Goal: Transaction & Acquisition: Purchase product/service

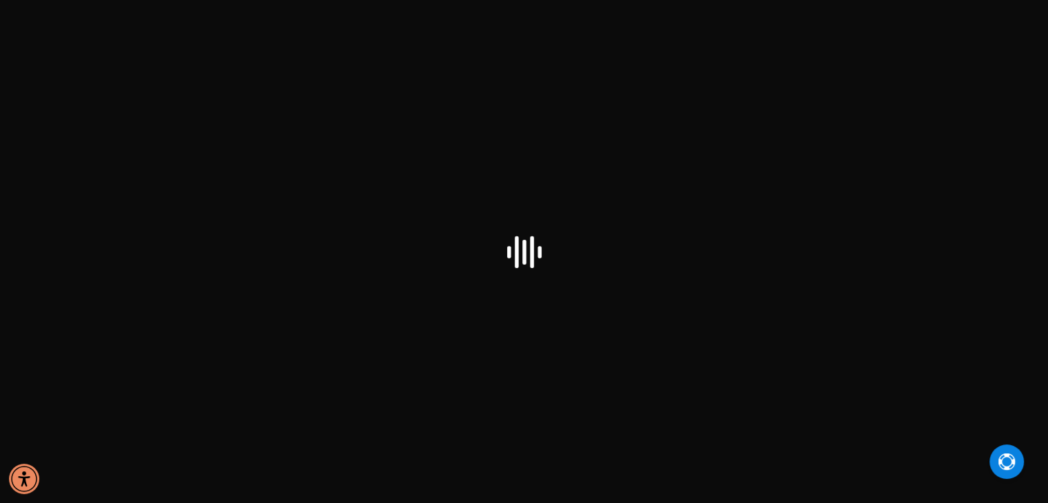
checkbox input "false"
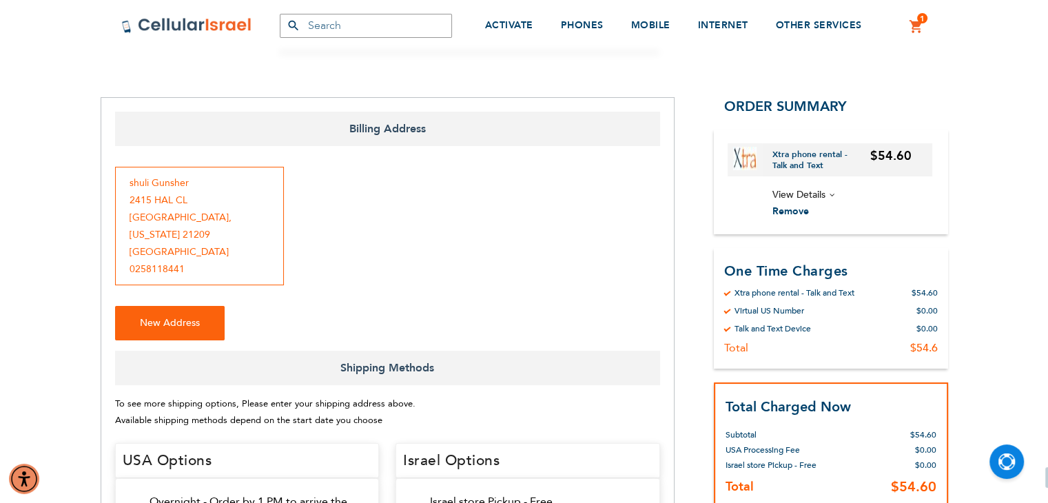
scroll to position [138, 0]
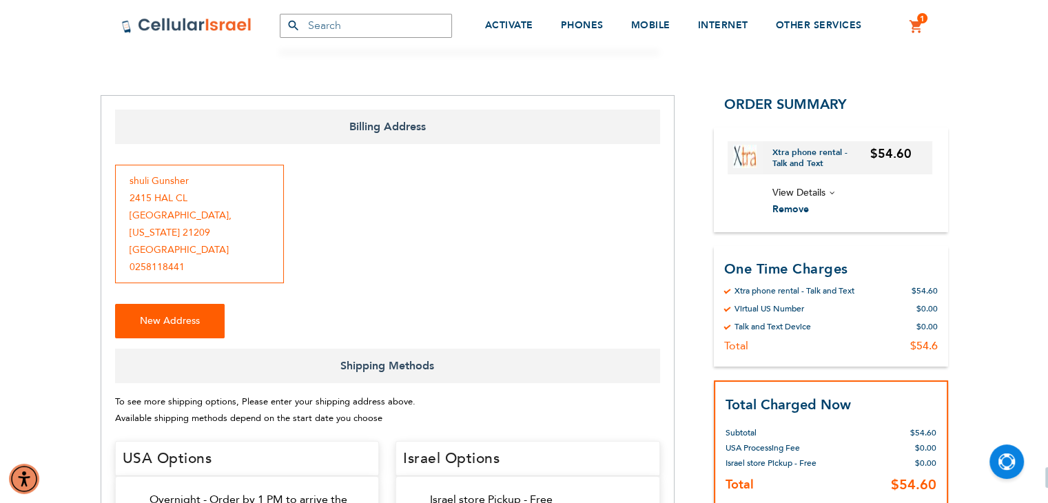
type input "[EMAIL_ADDRESS][DOMAIN_NAME]"
click at [187, 312] on button "New Address" at bounding box center [170, 321] width 110 height 34
select select "US"
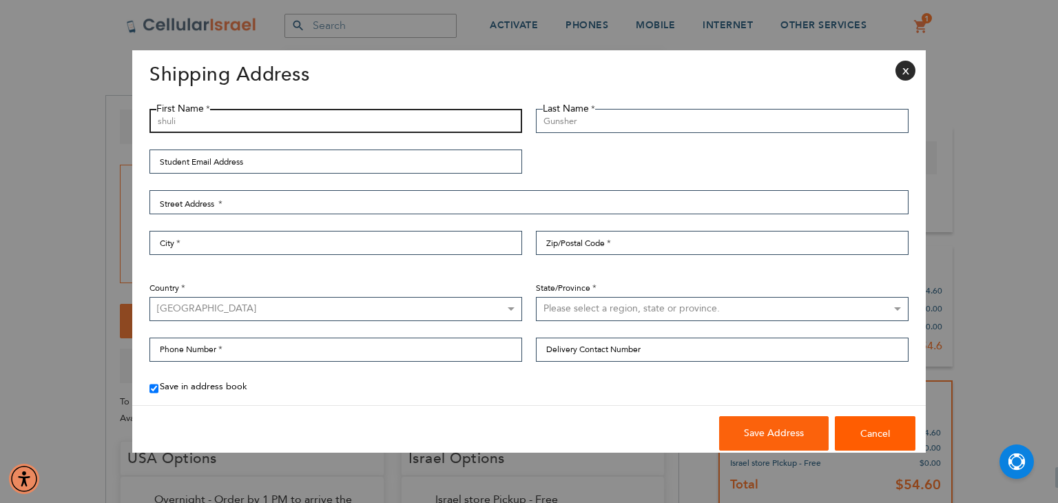
click at [408, 132] on input "shuli" at bounding box center [335, 121] width 373 height 24
type input "Barbara"
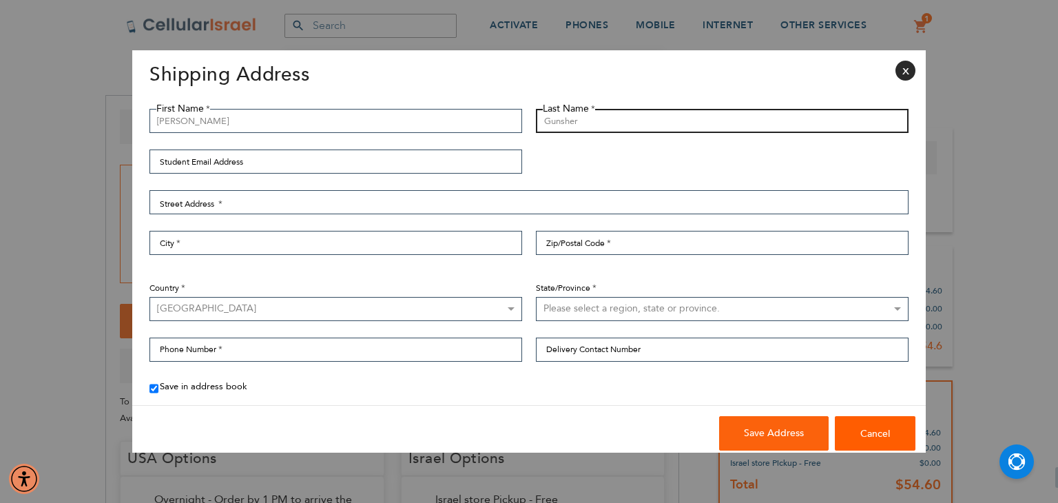
type input "G"
type input "Cohen"
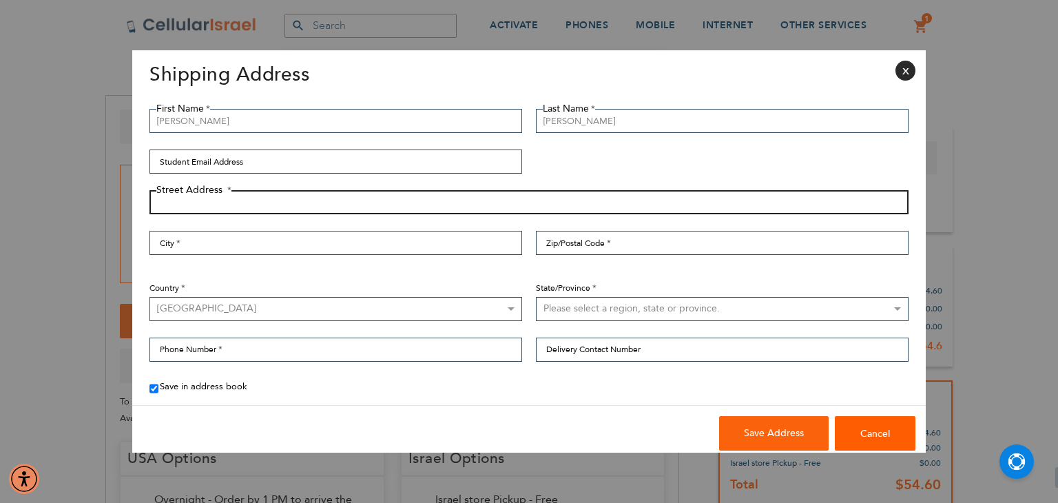
click at [260, 205] on input "Street Address: Line 1" at bounding box center [528, 202] width 759 height 24
type input "3313 Shelburne Road"
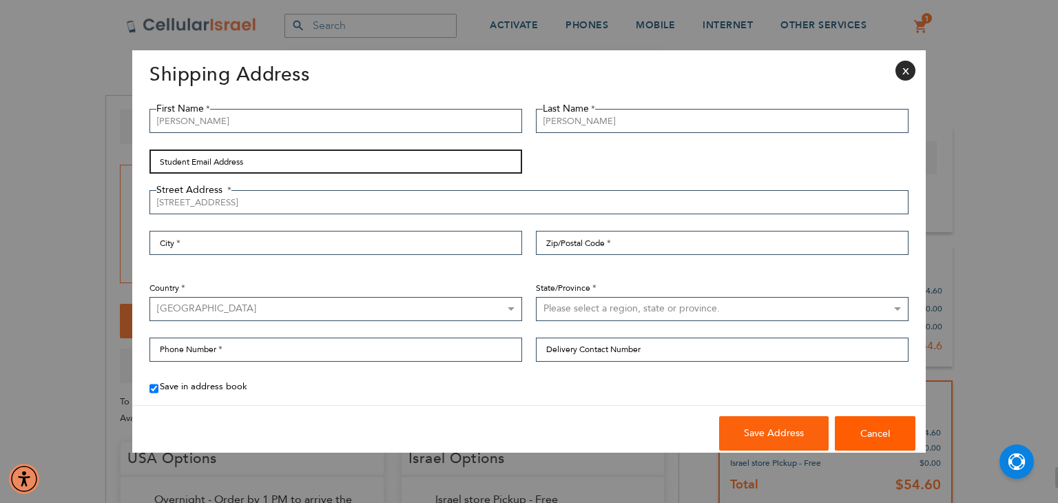
type input "sgunsher@capalon.com"
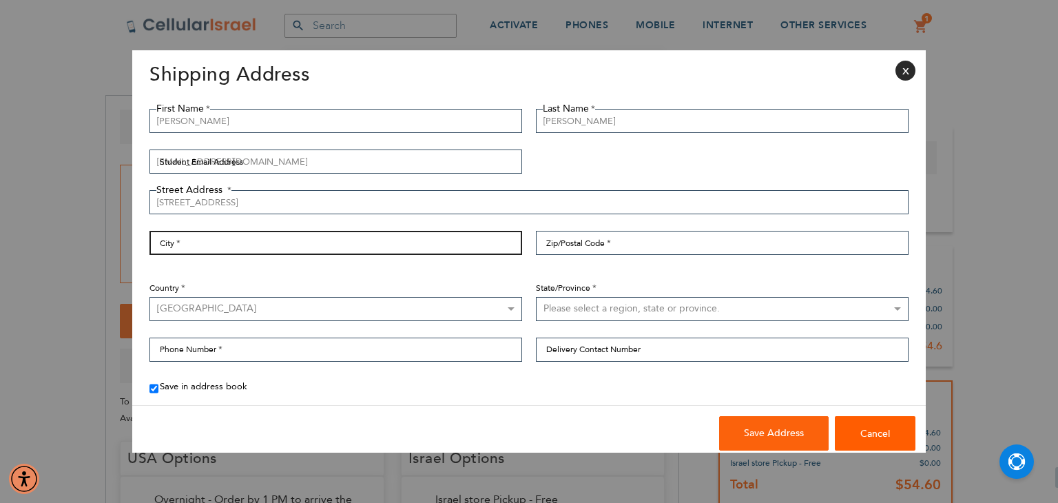
type input "Baltimore"
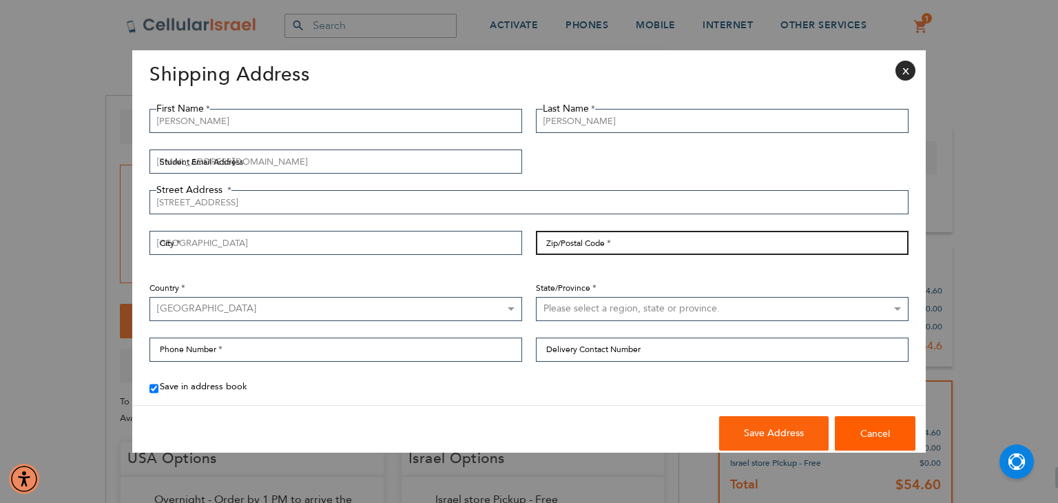
type input "21208"
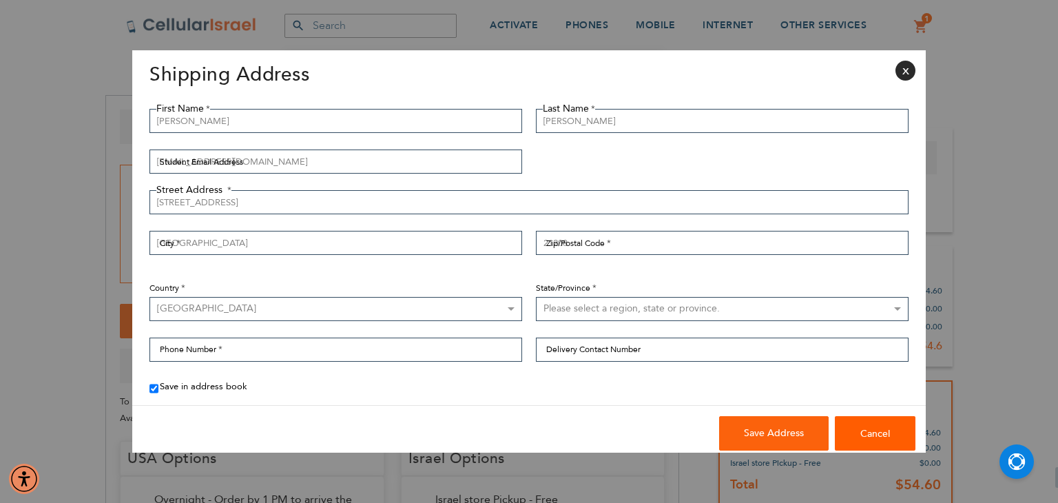
select select "31"
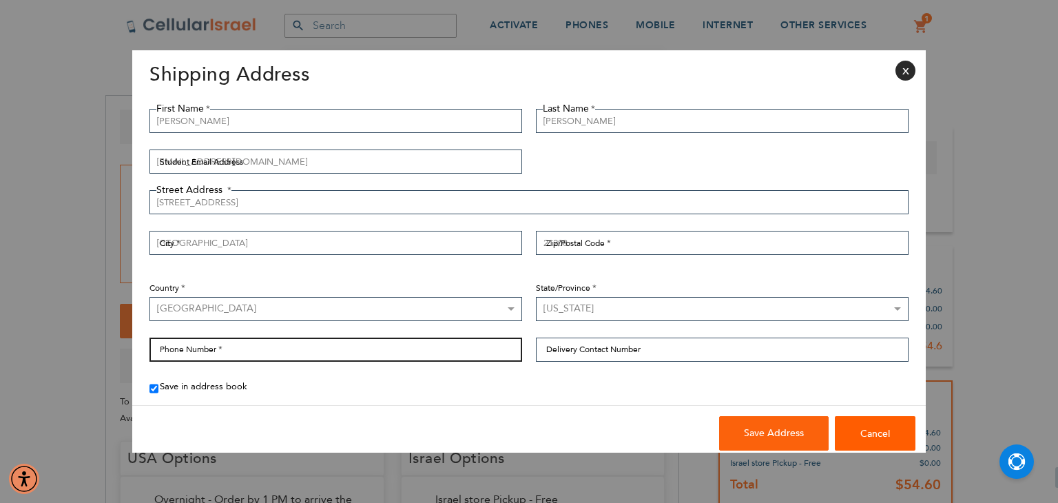
type input "4109996051"
click at [476, 352] on input "4109996051" at bounding box center [335, 350] width 373 height 24
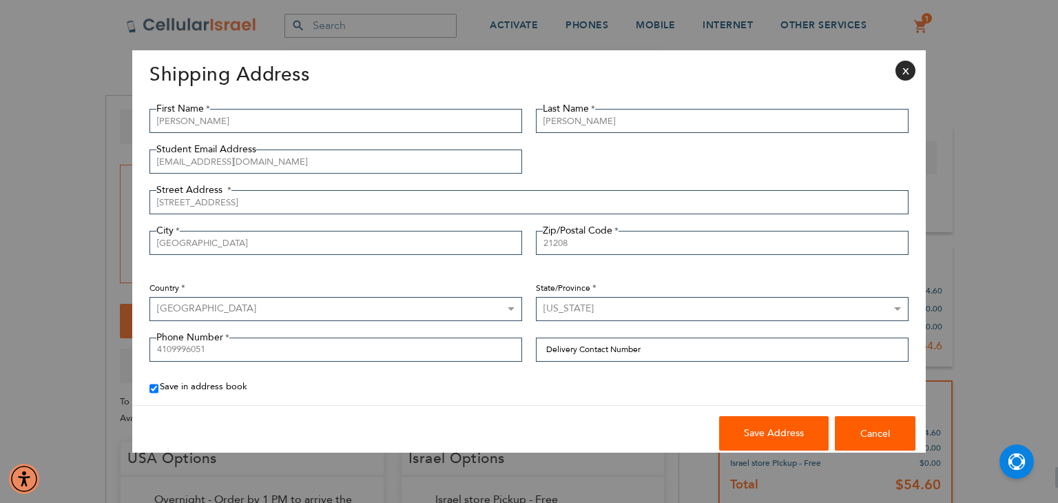
click at [791, 431] on span "Save Address" at bounding box center [774, 432] width 60 height 13
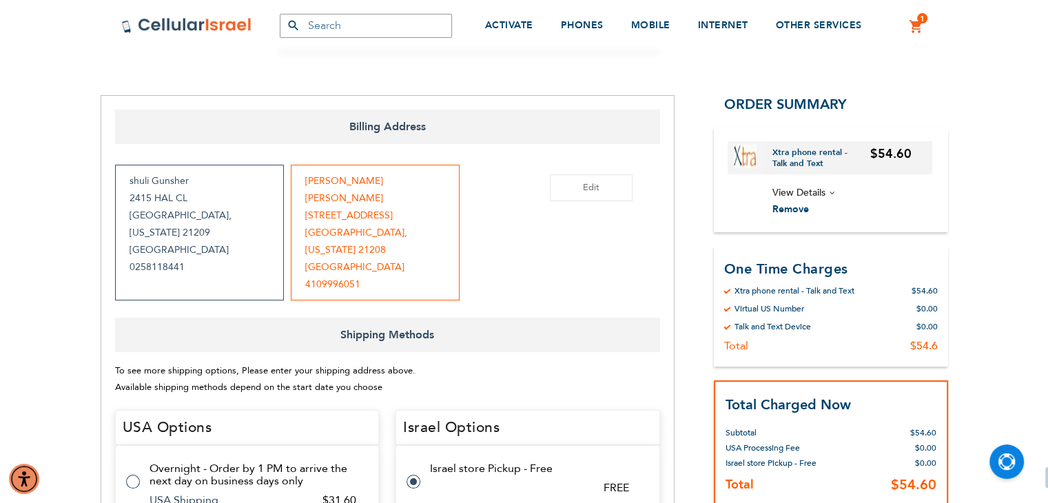
click at [361, 220] on div "Barbara Cohen 3313 Shelburne Road Baltimore , Maryland 21208 United States 4109…" at bounding box center [375, 233] width 169 height 136
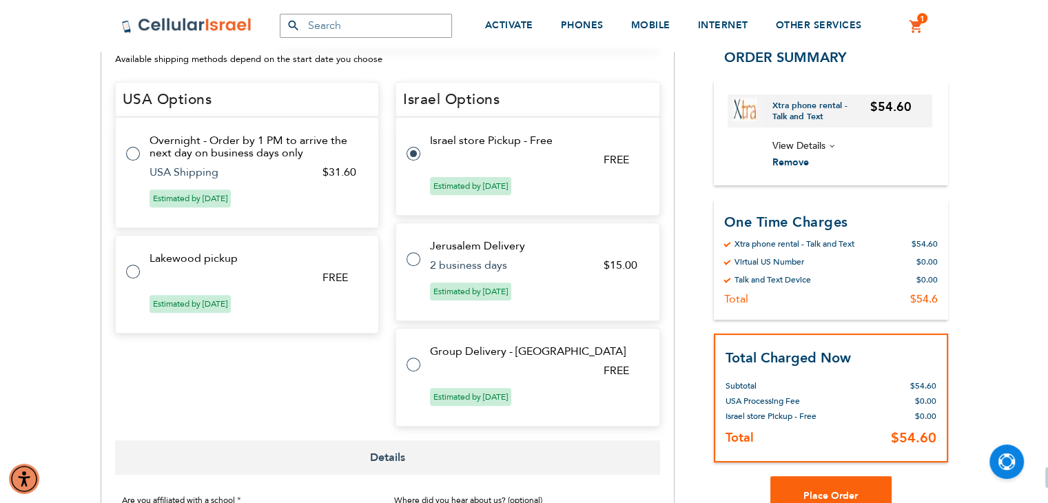
scroll to position [551, 0]
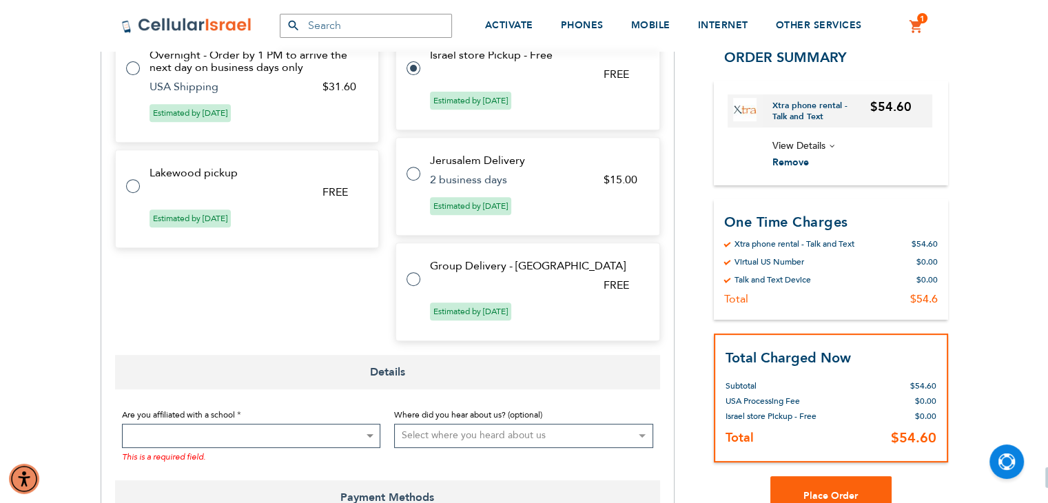
click at [342, 424] on span at bounding box center [251, 436] width 259 height 24
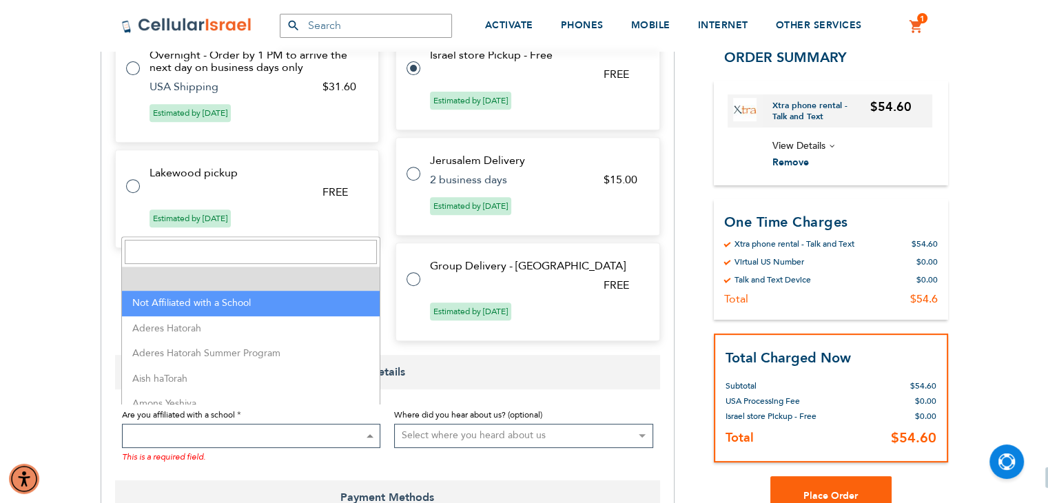
select select "199"
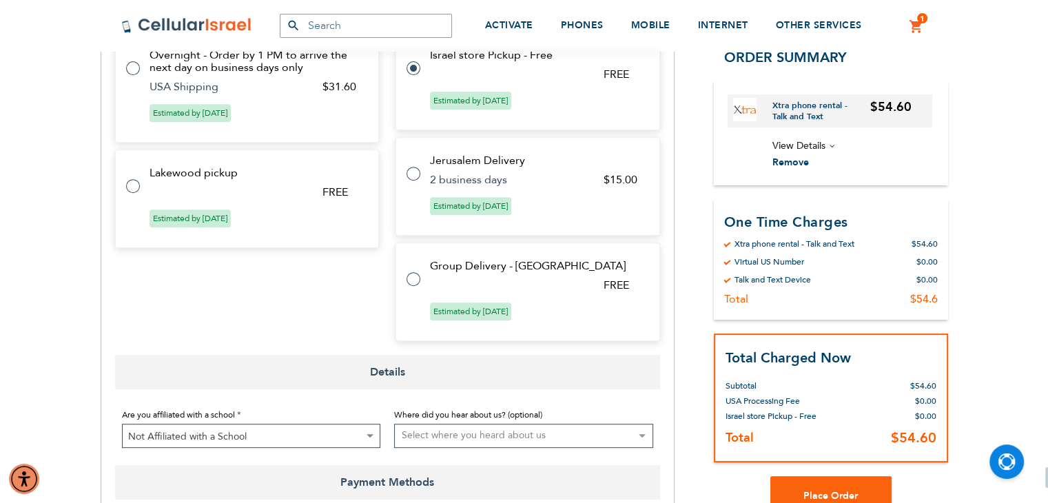
click at [515, 424] on select "Select where you heard about us Existing Customer Friend Other School/Group BP …" at bounding box center [523, 436] width 259 height 24
click at [682, 464] on div "Billing Address shuli Gunsher 2415 HAL CL BALTIMORE , Maryland 21209 United Sta…" at bounding box center [524, 269] width 847 height 1174
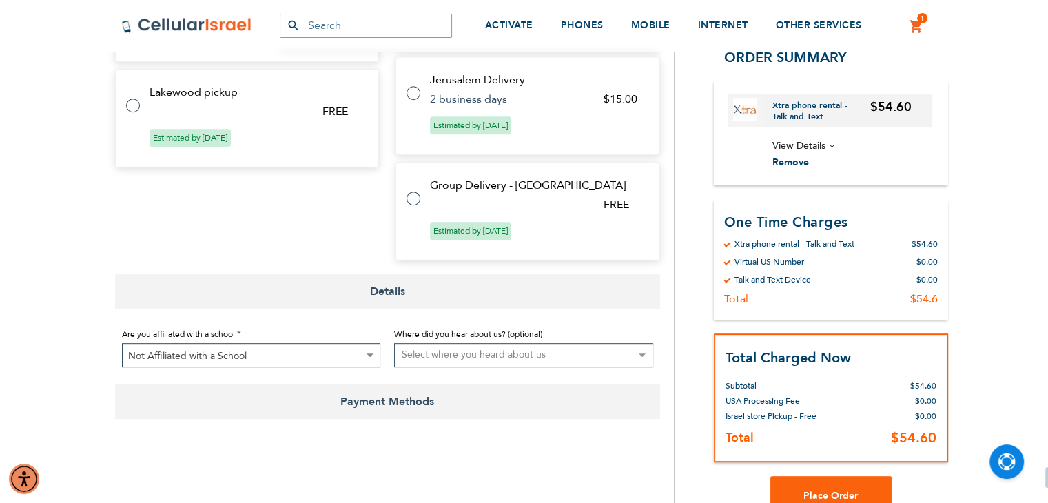
scroll to position [758, 0]
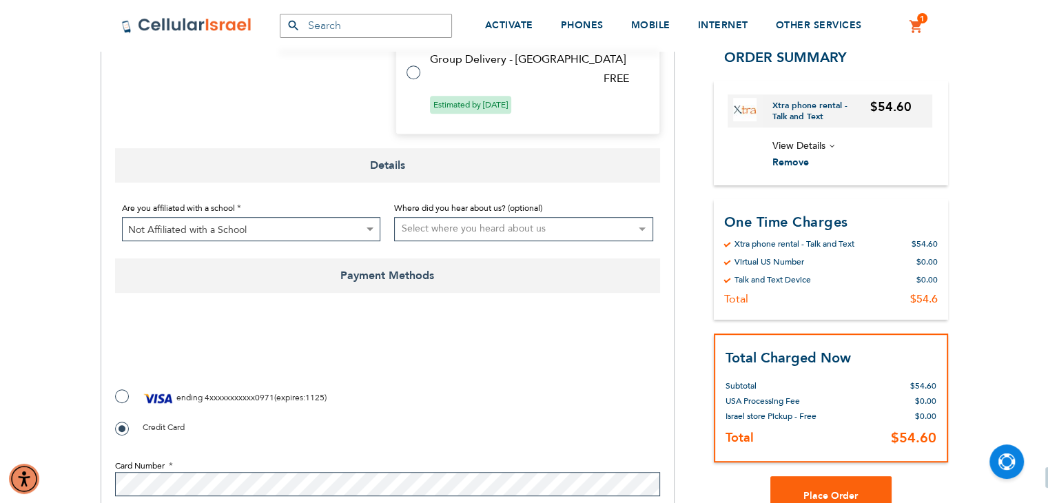
checkbox input "true"
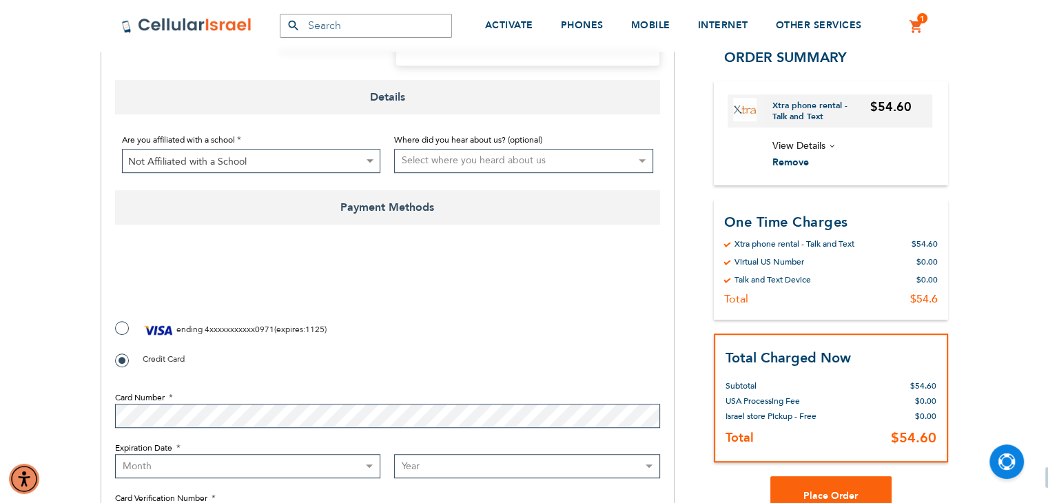
scroll to position [896, 0]
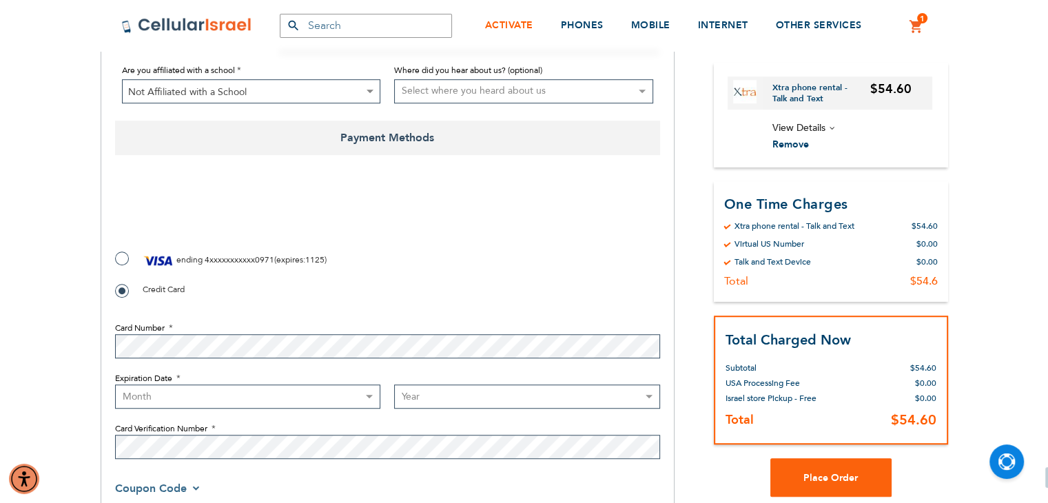
select select "9"
select select "2027"
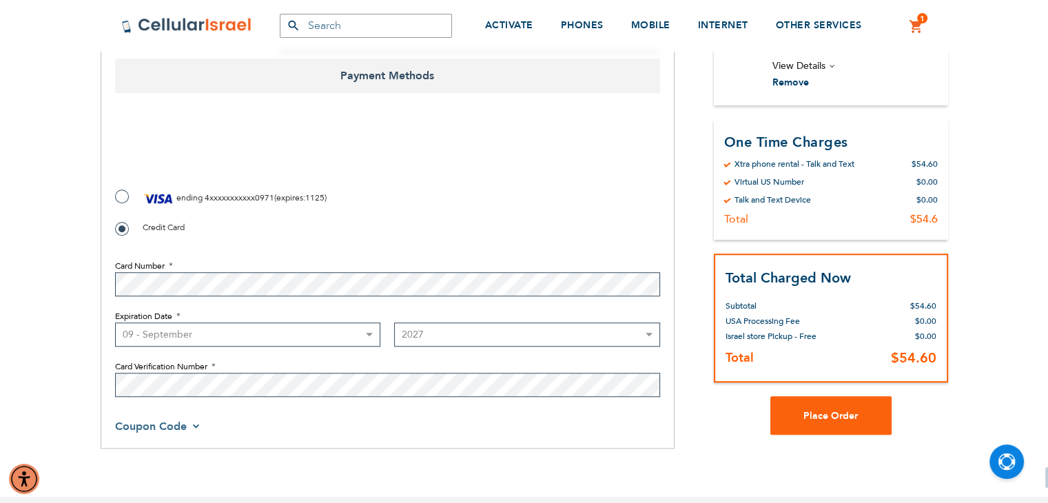
scroll to position [1033, 0]
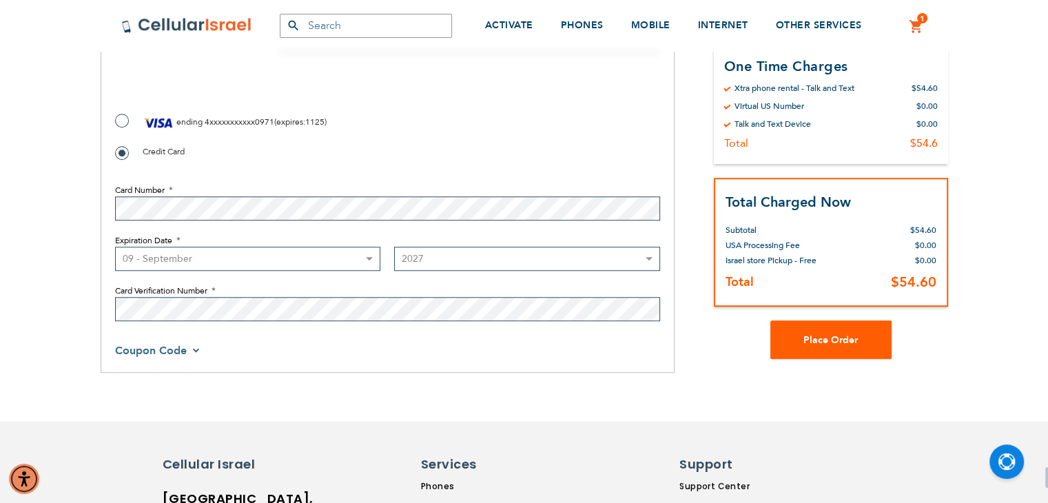
click at [810, 333] on span "Place Order" at bounding box center [830, 339] width 54 height 13
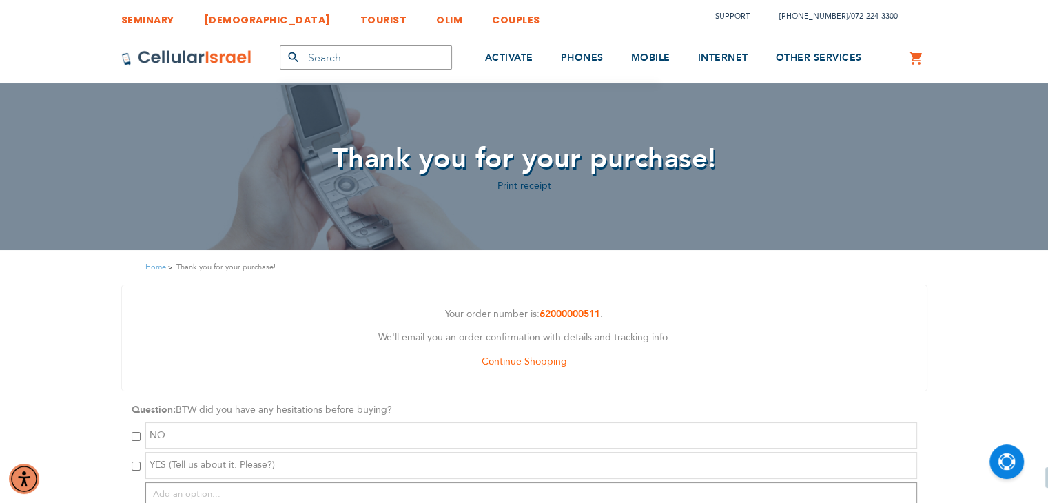
scroll to position [69, 0]
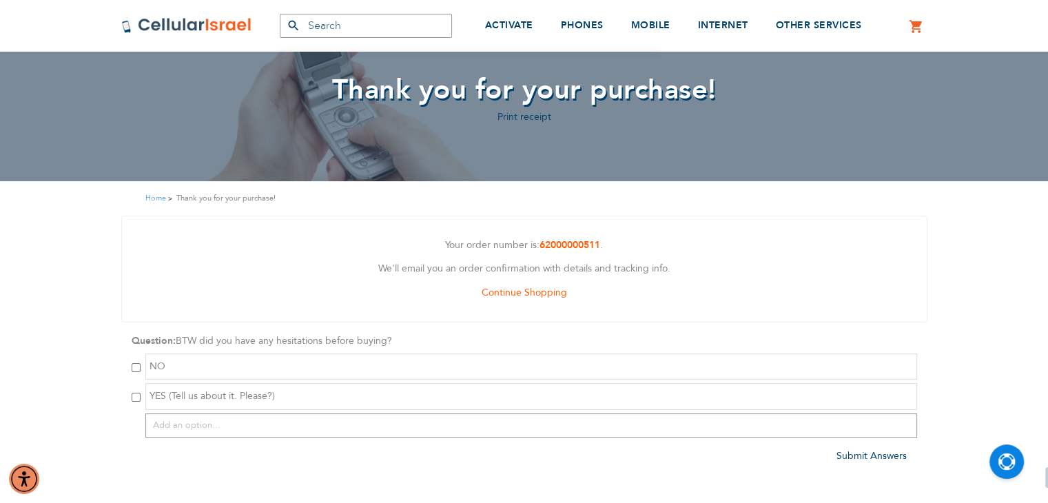
type input "[EMAIL_ADDRESS][DOMAIN_NAME]"
click at [134, 395] on input "checkbox" at bounding box center [136, 397] width 9 height 9
checkbox input "true"
click at [507, 417] on input "text" at bounding box center [531, 425] width 772 height 24
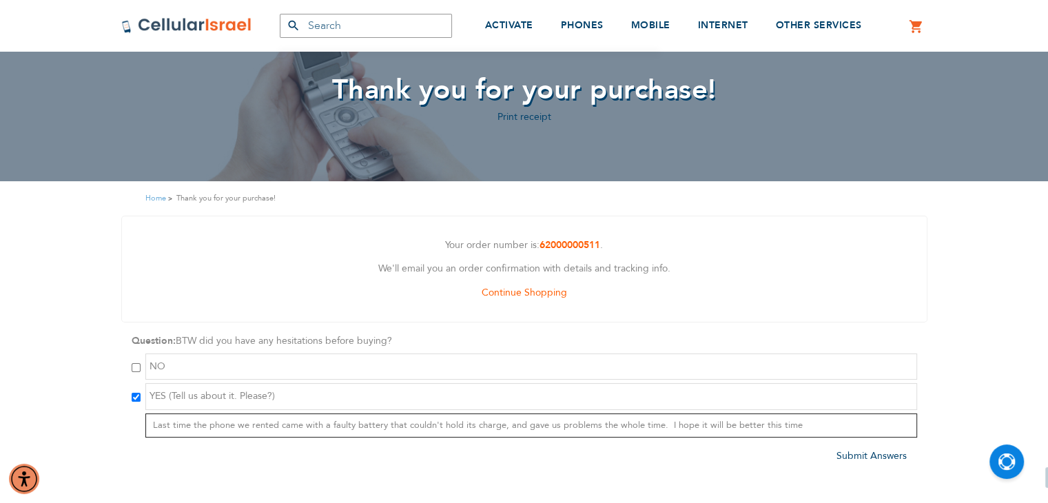
type input "Last time the phone we rented came with a faulty battery that couldn't hold its…"
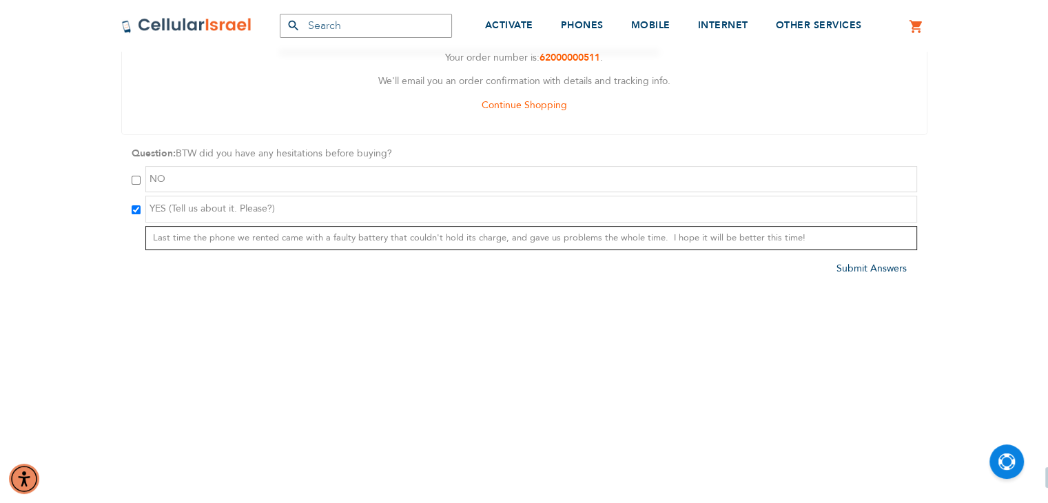
scroll to position [276, 0]
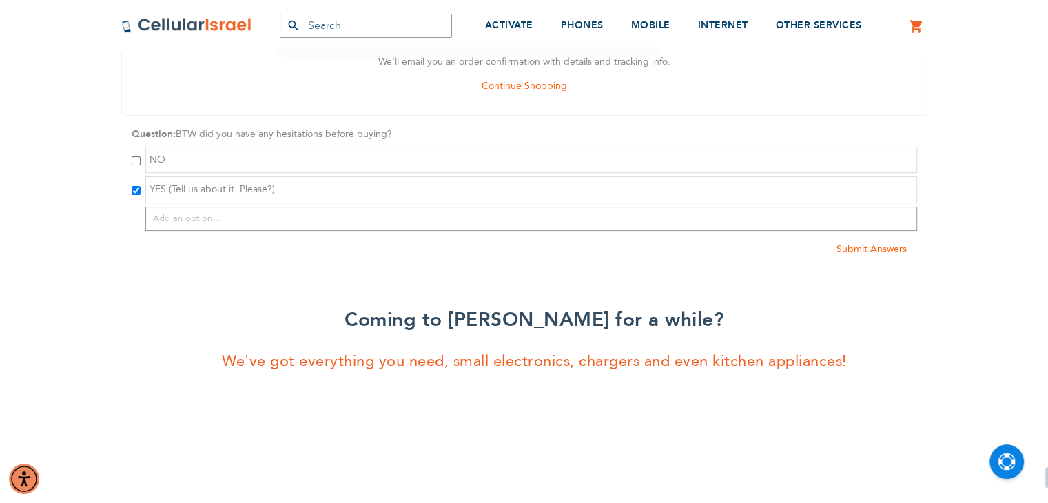
click at [893, 250] on span "Submit Answers" at bounding box center [871, 249] width 70 height 13
